Goal: Entertainment & Leisure: Consume media (video, audio)

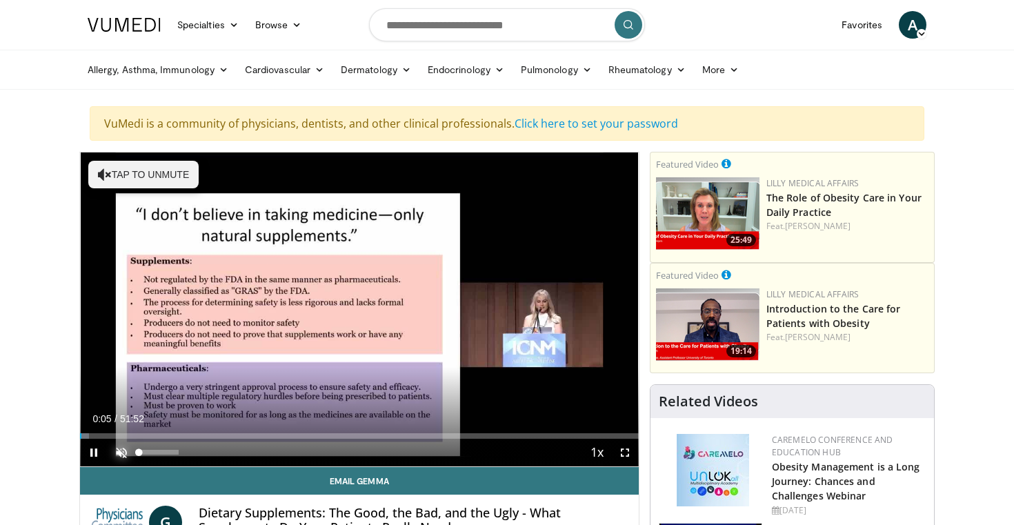
click at [121, 451] on span "Video Player" at bounding box center [122, 453] width 28 height 28
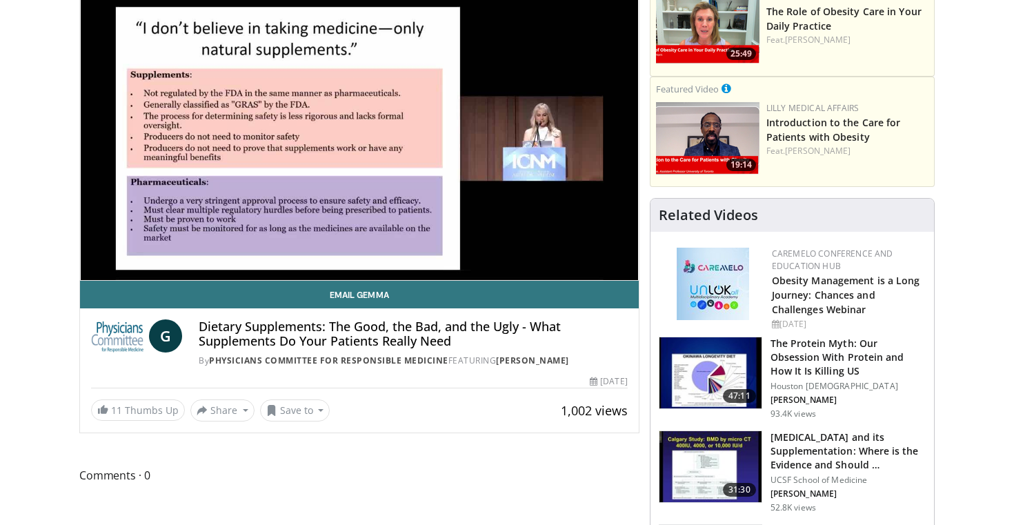
scroll to position [188, 0]
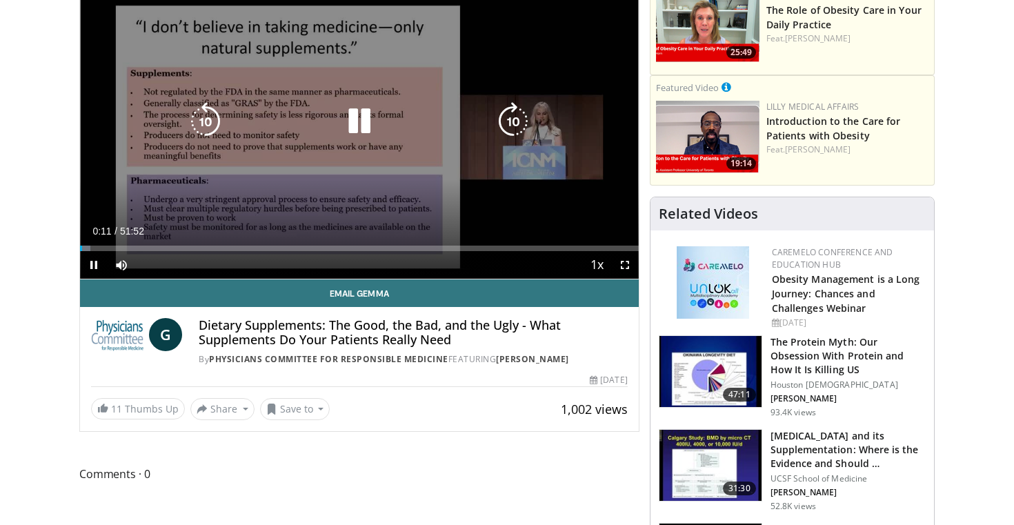
click at [363, 125] on icon "Video Player" at bounding box center [359, 121] width 39 height 39
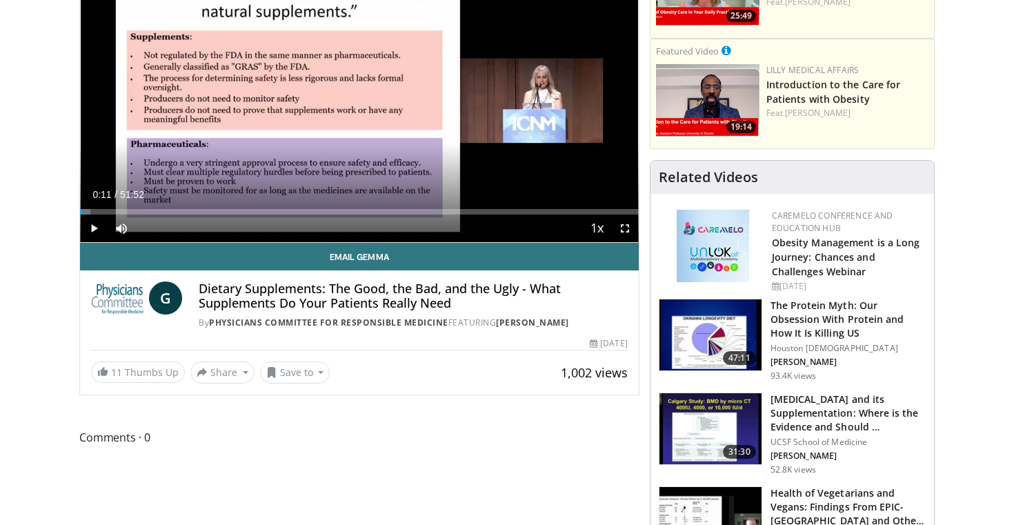
scroll to position [227, 0]
